Goal: Task Accomplishment & Management: Manage account settings

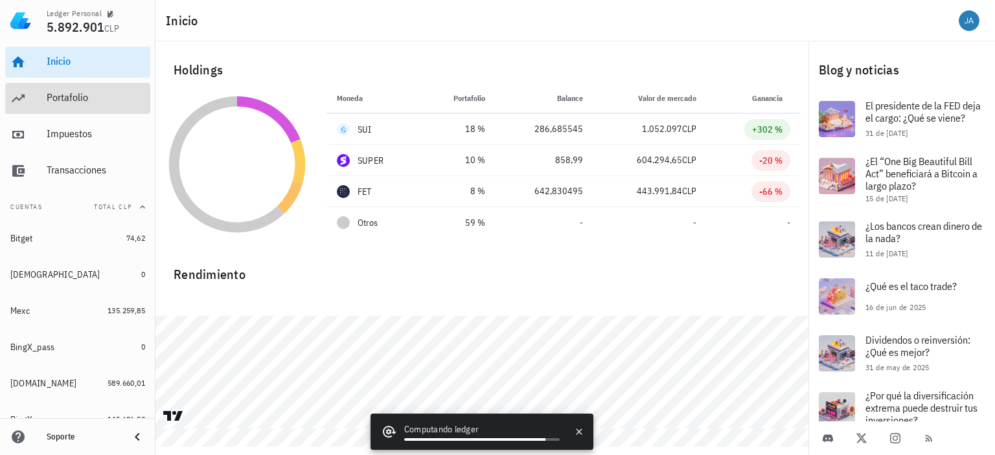
click at [74, 95] on div "Portafolio" at bounding box center [96, 97] width 98 height 12
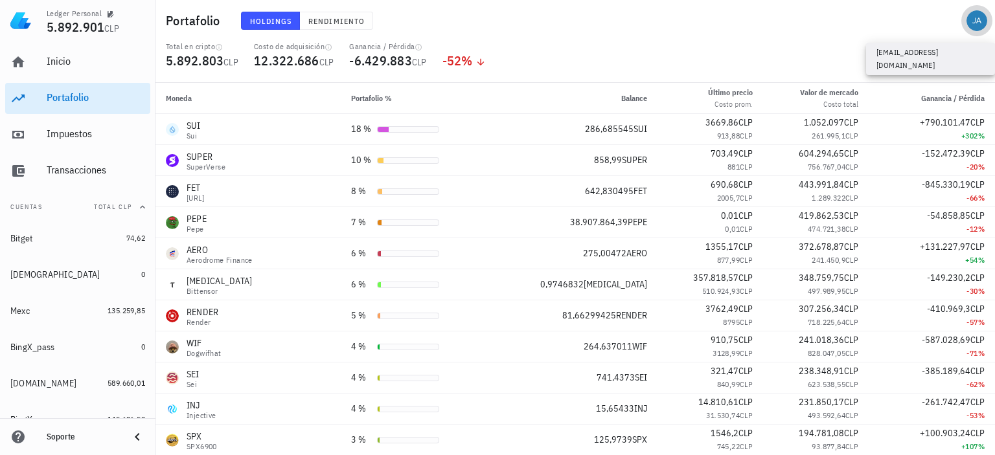
click at [971, 21] on div "avatar" at bounding box center [976, 20] width 21 height 21
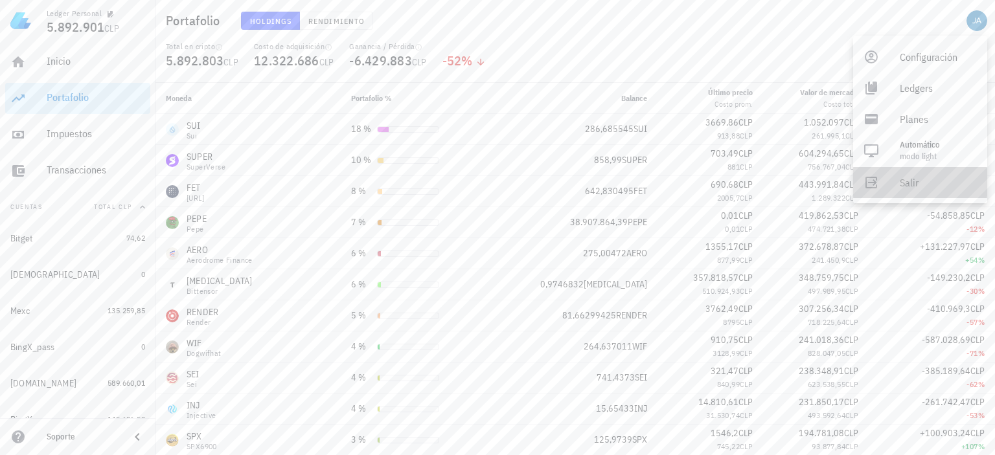
click at [910, 183] on div "Salir" at bounding box center [937, 183] width 77 height 26
